Goal: Find contact information: Find contact information

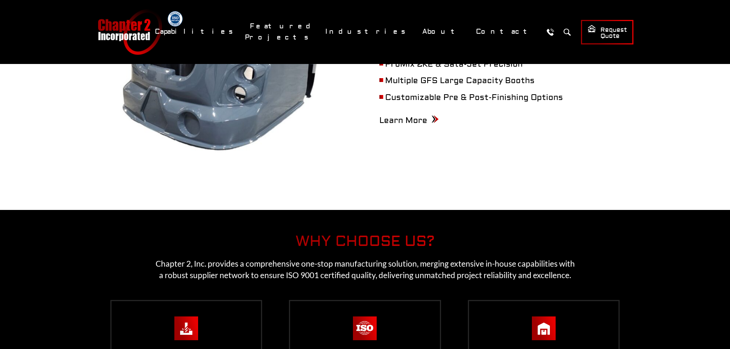
scroll to position [1605, 0]
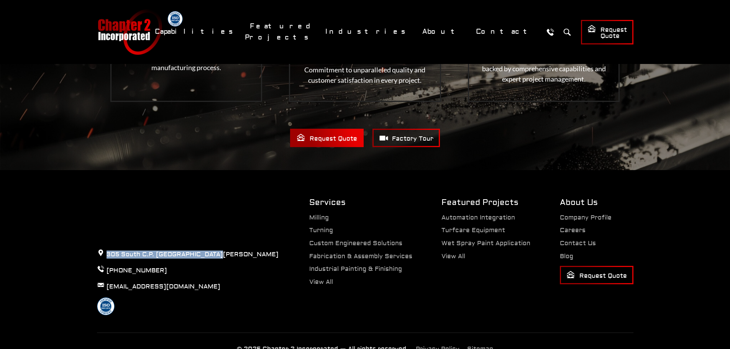
drag, startPoint x: 105, startPoint y: 222, endPoint x: 209, endPoint y: 221, distance: 103.8
click at [209, 249] on p "305 South C.P. [GEOGRAPHIC_DATA][PERSON_NAME]" at bounding box center [188, 254] width 182 height 10
copy p "305 South C.P. Avenue Lake Mills"
